Goal: Navigation & Orientation: Find specific page/section

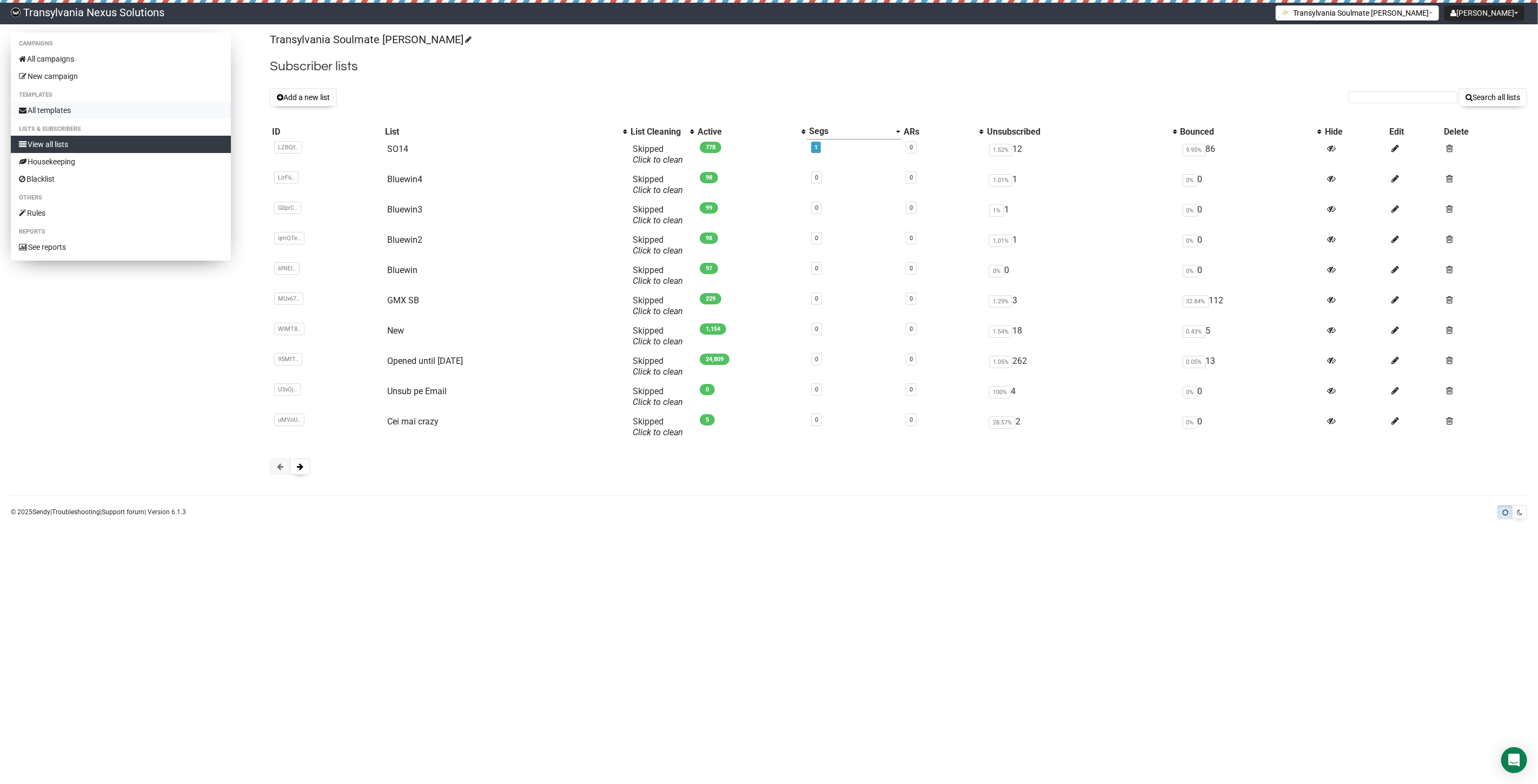
click at [46, 113] on link "All templates" at bounding box center [121, 110] width 220 height 17
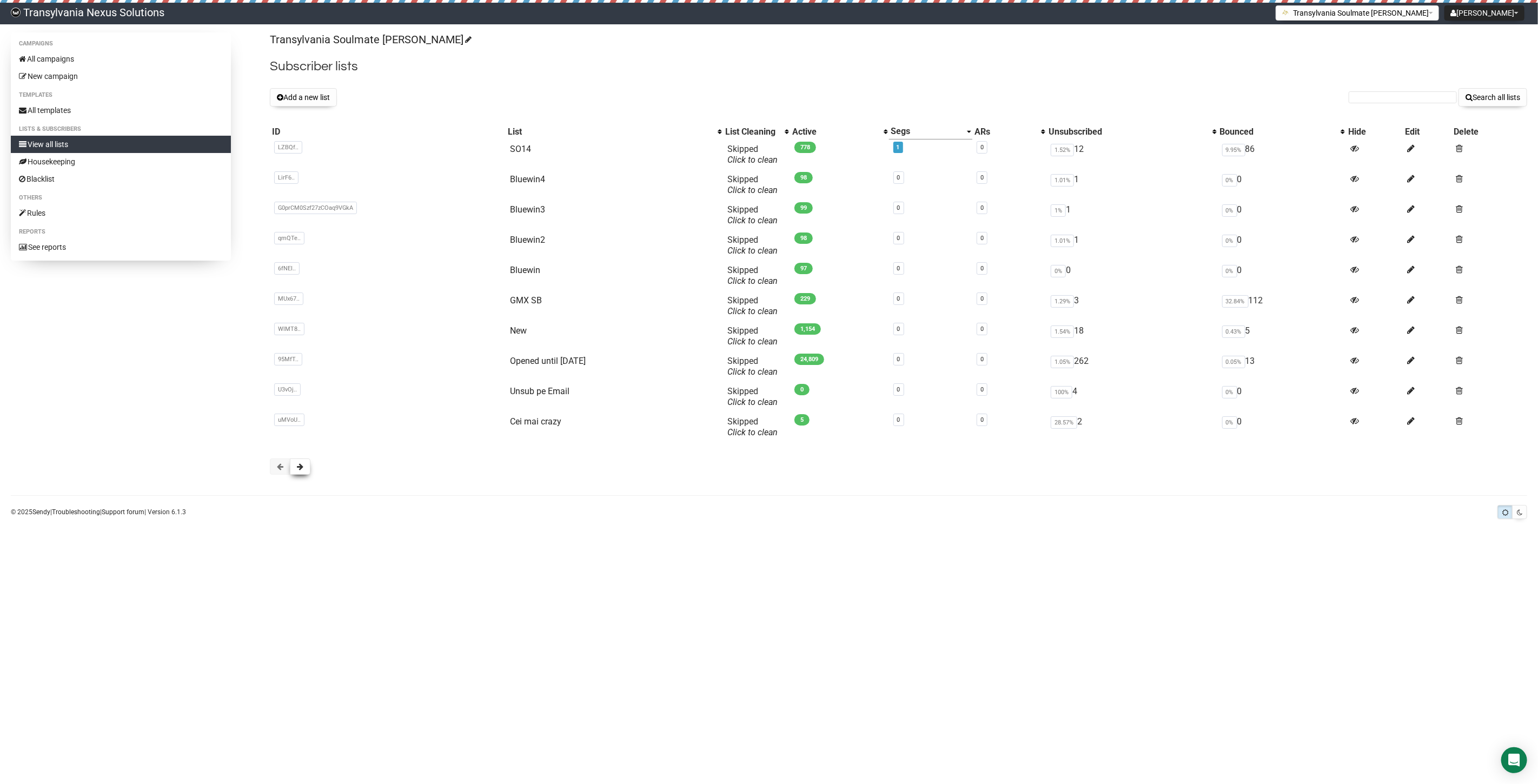
click at [297, 471] on span at bounding box center [300, 466] width 6 height 7
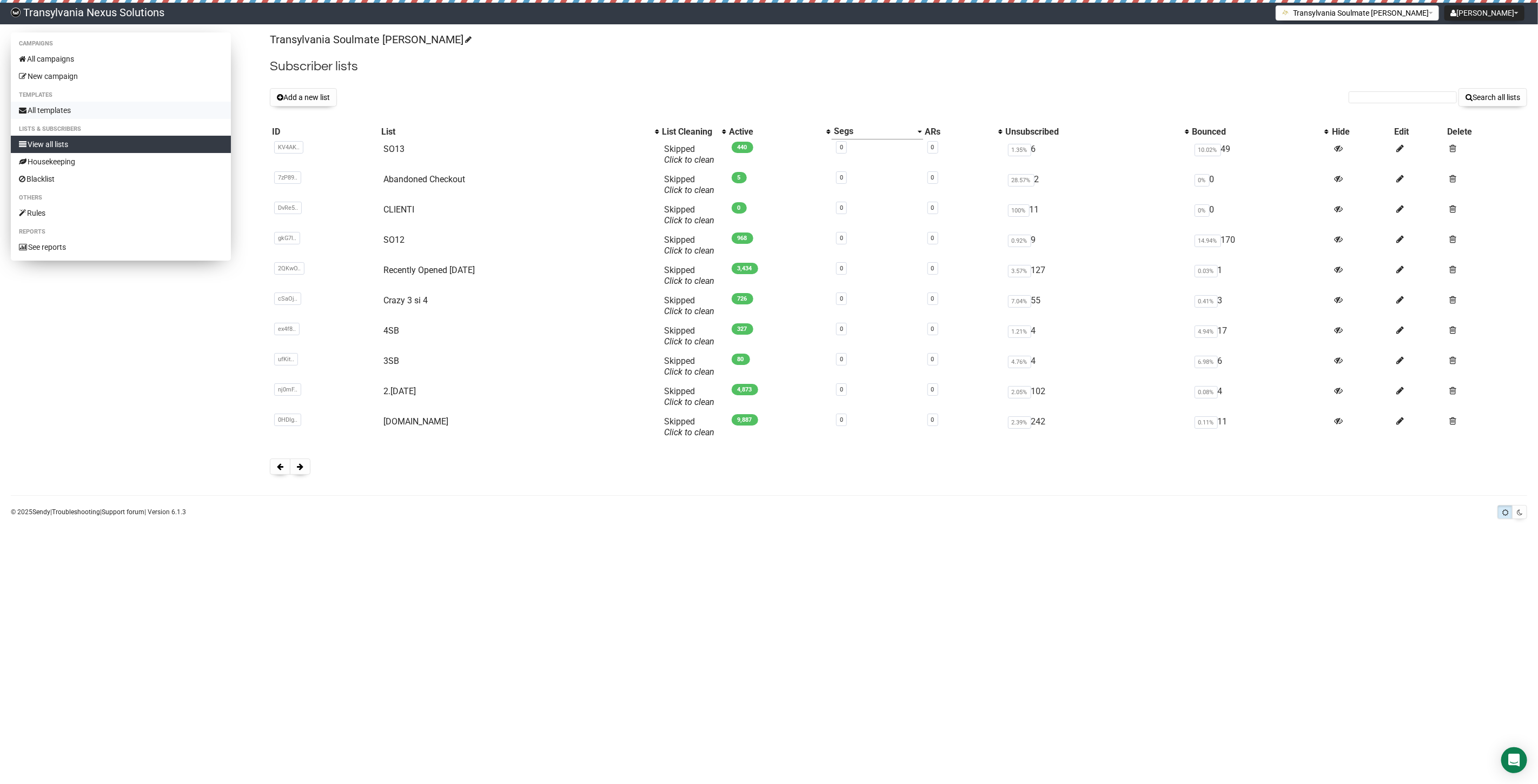
click at [45, 111] on link "All templates" at bounding box center [121, 110] width 220 height 17
